Goal: Task Accomplishment & Management: Manage account settings

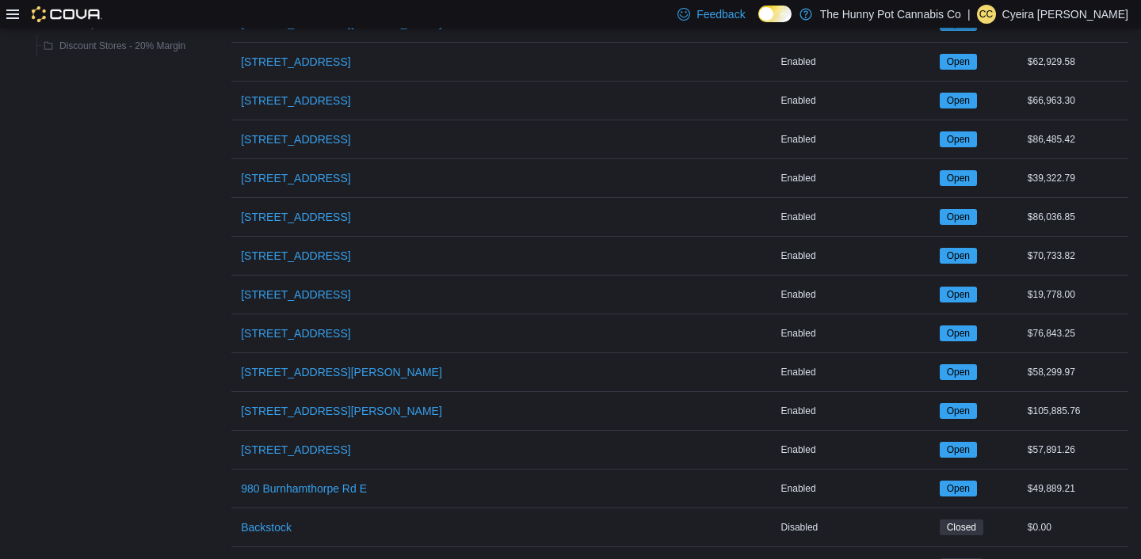
scroll to position [1252, 0]
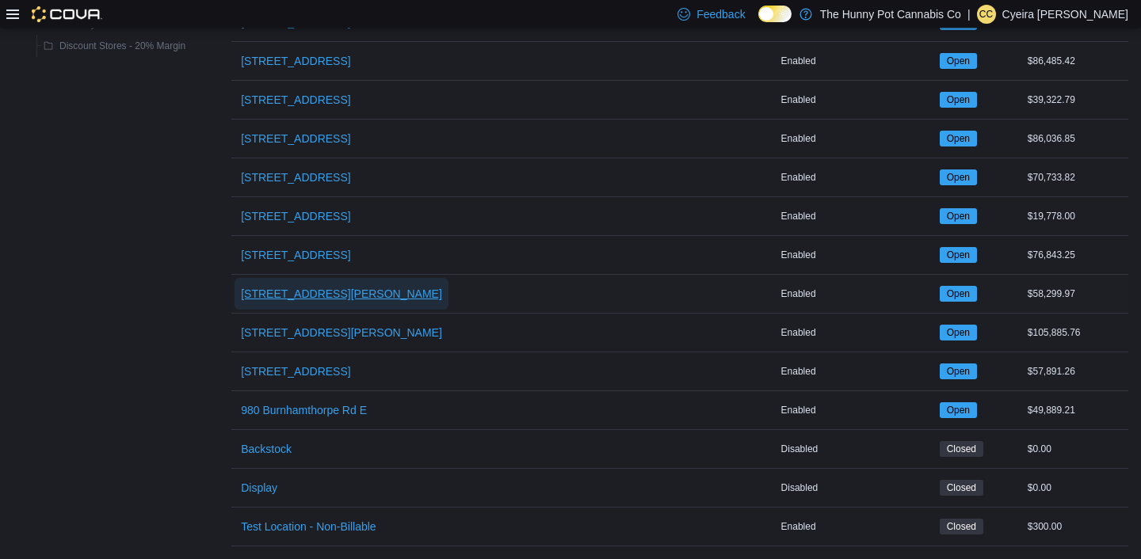
click at [339, 292] on span "[STREET_ADDRESS][PERSON_NAME]" at bounding box center [341, 294] width 201 height 16
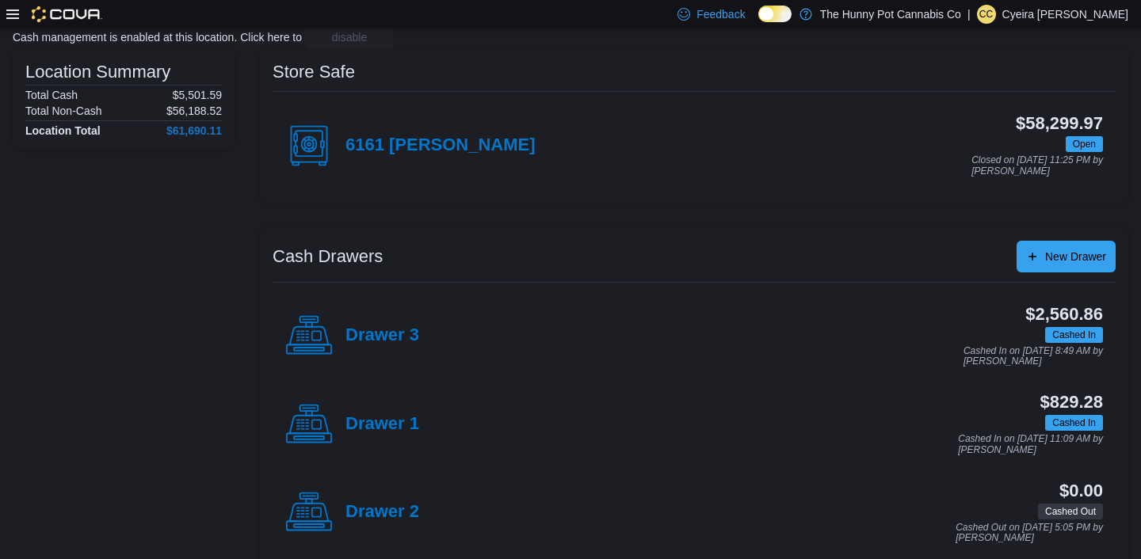
scroll to position [109, 0]
click at [367, 337] on h4 "Drawer 3" at bounding box center [382, 335] width 74 height 21
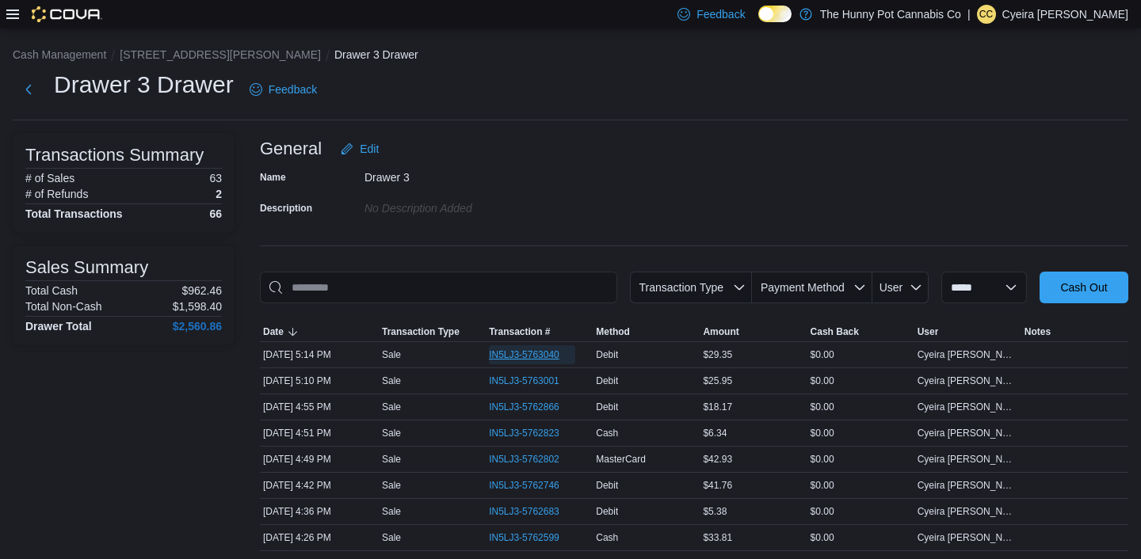
click at [530, 353] on span "IN5LJ3-5763040" at bounding box center [524, 355] width 71 height 13
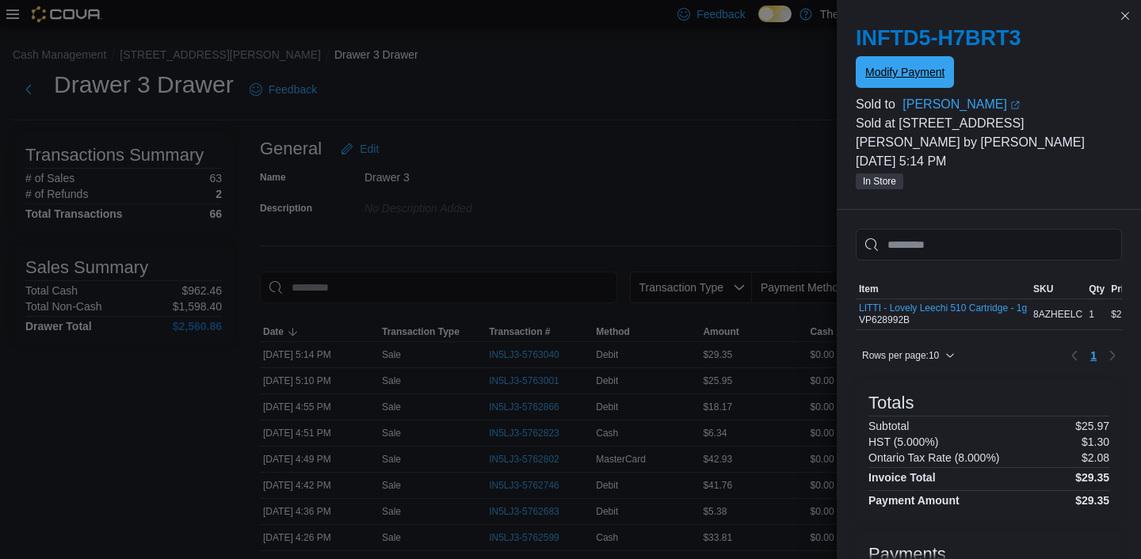
click at [928, 77] on span "Modify Payment" at bounding box center [904, 72] width 79 height 16
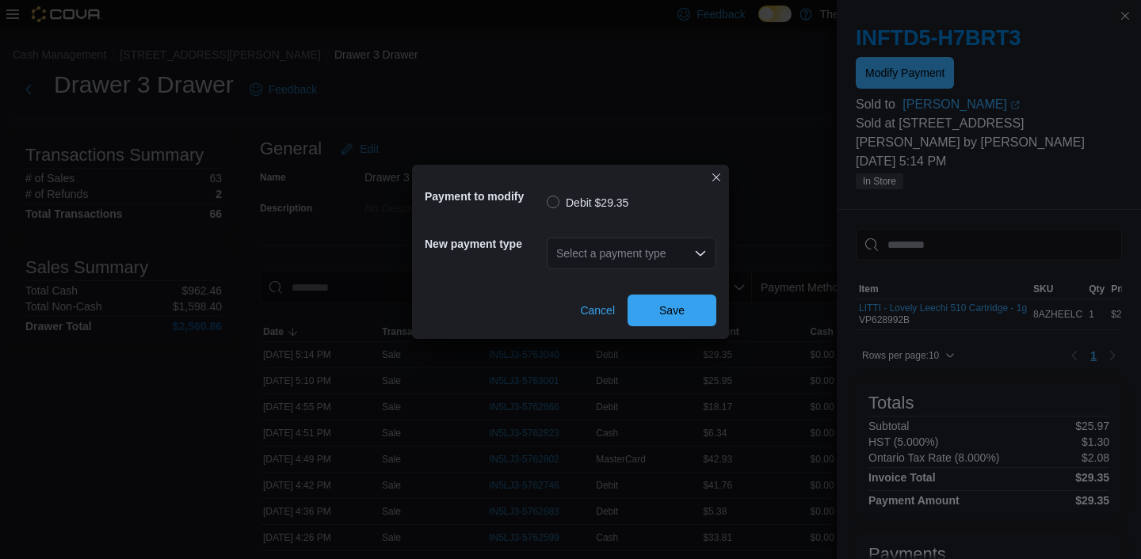
click at [696, 257] on icon "Open list of options" at bounding box center [700, 253] width 13 height 13
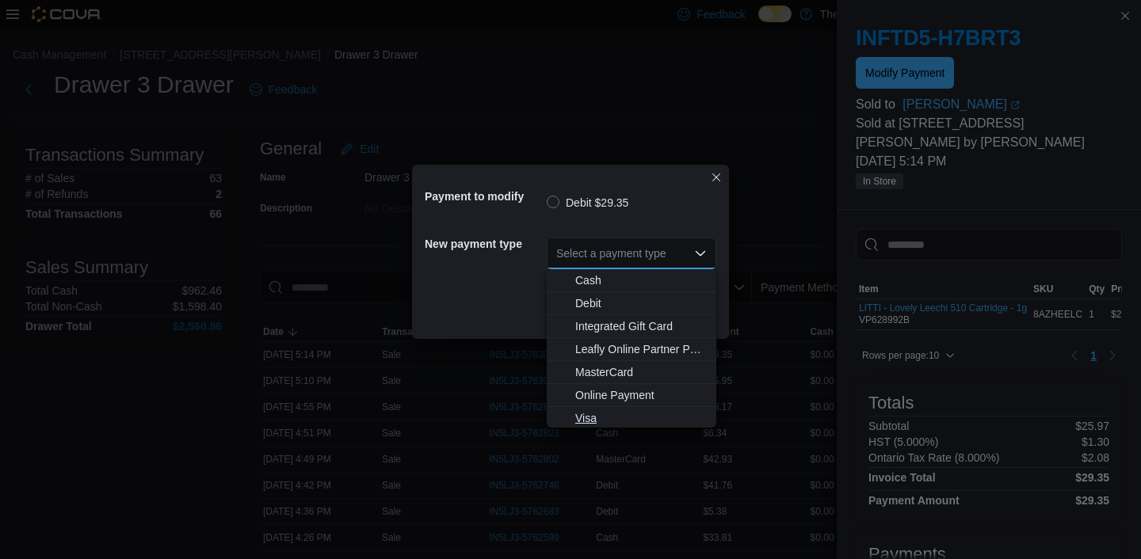
click at [600, 420] on span "Visa" at bounding box center [640, 418] width 131 height 16
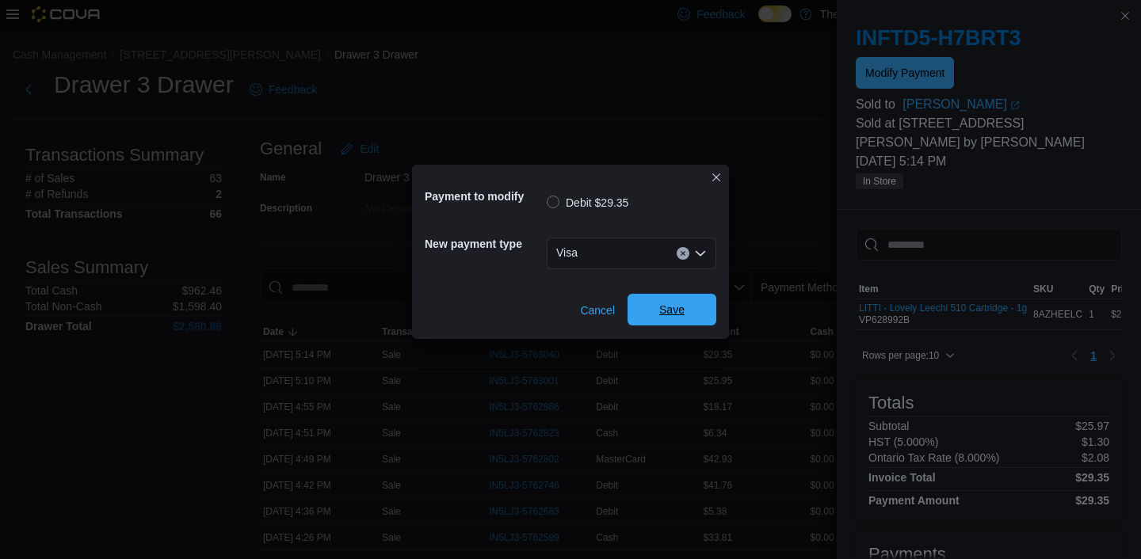
click at [693, 317] on span "Save" at bounding box center [672, 310] width 70 height 32
